Goal: Transaction & Acquisition: Purchase product/service

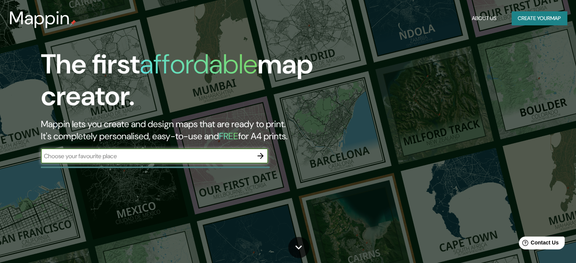
click at [552, 16] on button "Create your map" at bounding box center [539, 18] width 55 height 14
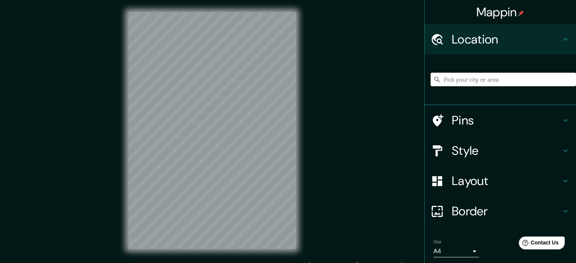
click at [491, 75] on input "Pick your city or area" at bounding box center [503, 80] width 145 height 14
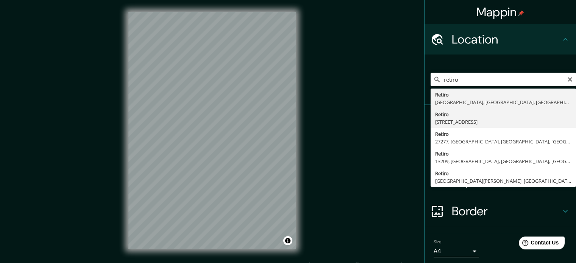
type input "[STREET_ADDRESS]"
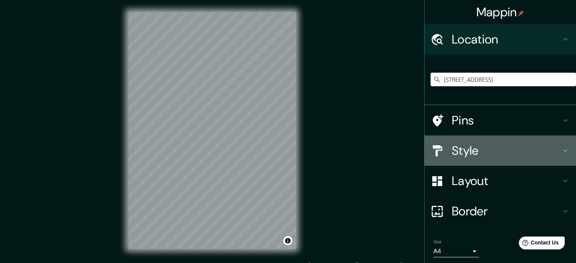
click at [530, 148] on h4 "Style" at bounding box center [506, 150] width 109 height 15
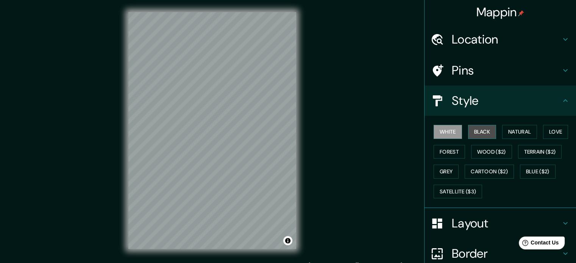
click at [480, 133] on button "Black" at bounding box center [482, 132] width 28 height 14
click at [293, 12] on div at bounding box center [212, 12] width 168 height 0
click at [268, 136] on div at bounding box center [268, 136] width 6 height 6
click at [251, 136] on div at bounding box center [251, 137] width 6 height 6
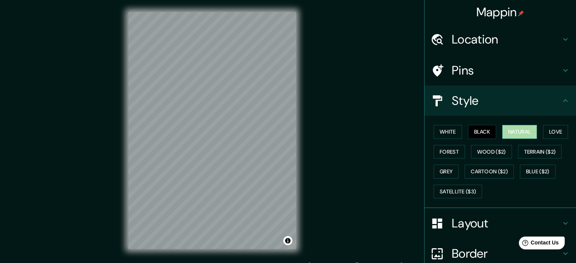
click at [506, 131] on button "Natural" at bounding box center [519, 132] width 35 height 14
click at [543, 128] on button "Love" at bounding box center [555, 132] width 25 height 14
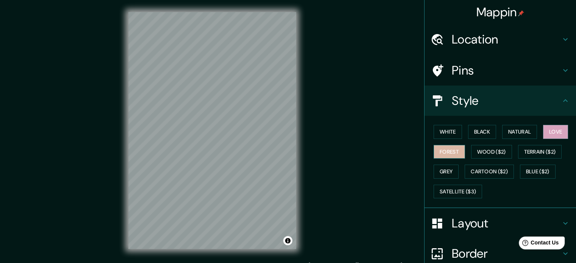
click at [444, 151] on button "Forest" at bounding box center [449, 152] width 31 height 14
click at [484, 152] on button "Wood ($2)" at bounding box center [491, 152] width 41 height 14
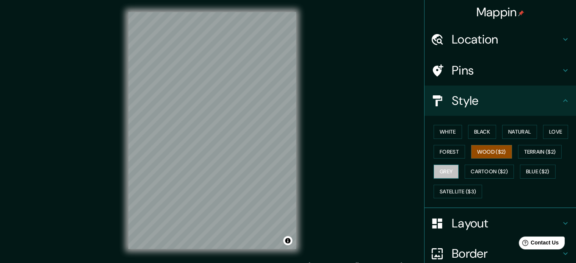
click at [440, 170] on button "Grey" at bounding box center [446, 172] width 25 height 14
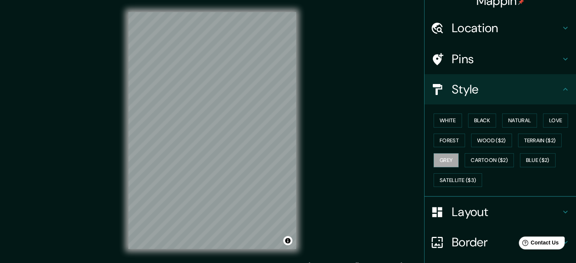
scroll to position [11, 0]
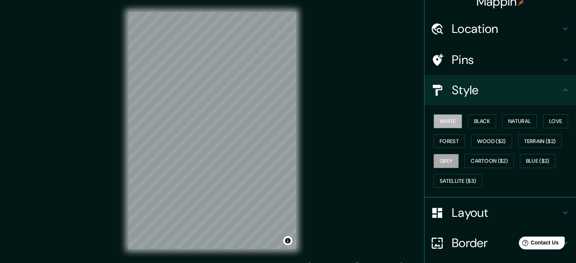
click at [441, 118] on button "White" at bounding box center [448, 121] width 28 height 14
click at [444, 174] on button "Satellite ($3)" at bounding box center [458, 181] width 48 height 14
click at [439, 159] on button "Grey" at bounding box center [446, 161] width 25 height 14
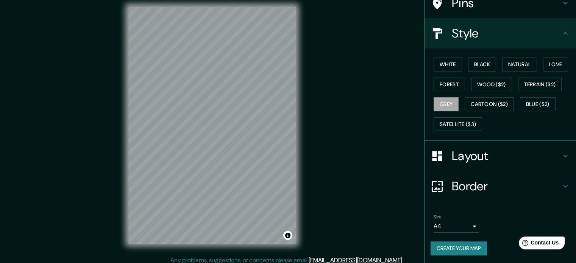
scroll to position [7, 0]
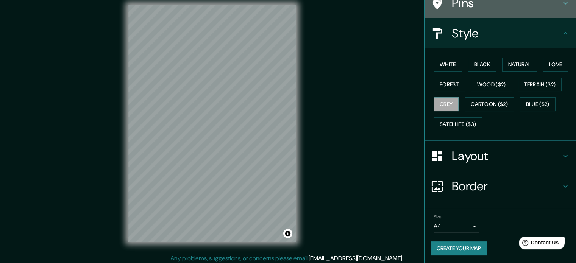
click at [497, 7] on h4 "Pins" at bounding box center [506, 2] width 109 height 15
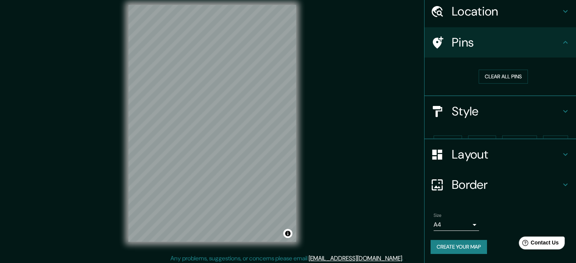
scroll to position [14, 0]
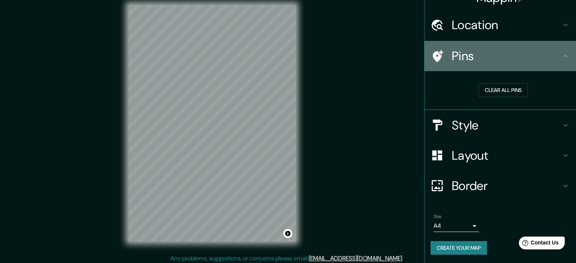
click at [490, 54] on h4 "Pins" at bounding box center [506, 55] width 109 height 15
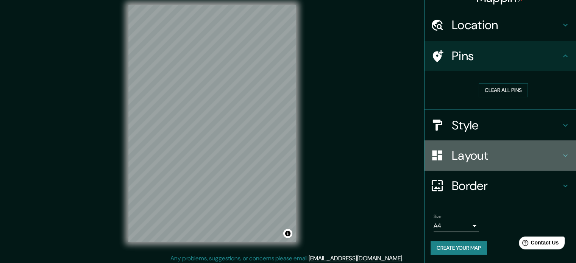
click at [479, 161] on h4 "Layout" at bounding box center [506, 155] width 109 height 15
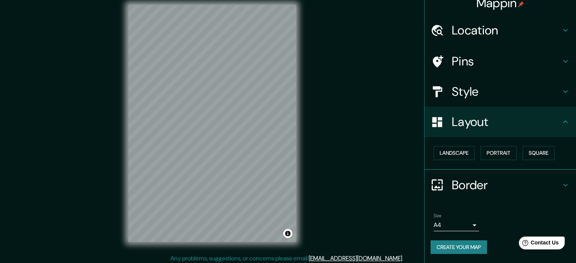
scroll to position [8, 0]
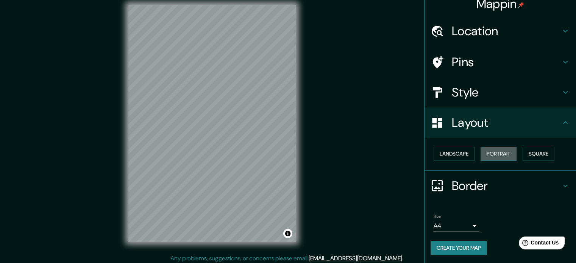
click at [488, 155] on button "Portrait" at bounding box center [499, 154] width 36 height 14
click at [443, 152] on button "Landscape" at bounding box center [454, 154] width 41 height 14
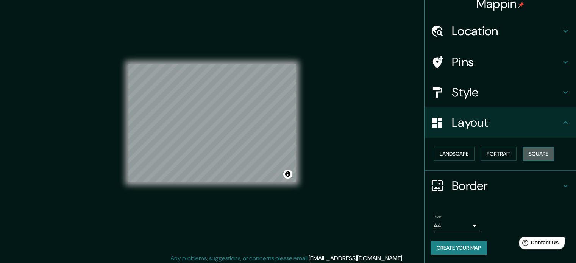
click at [538, 156] on button "Square" at bounding box center [539, 154] width 32 height 14
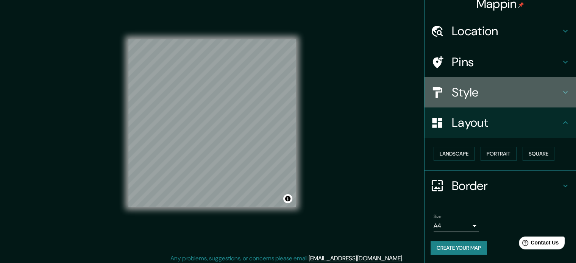
click at [473, 100] on h4 "Style" at bounding box center [506, 92] width 109 height 15
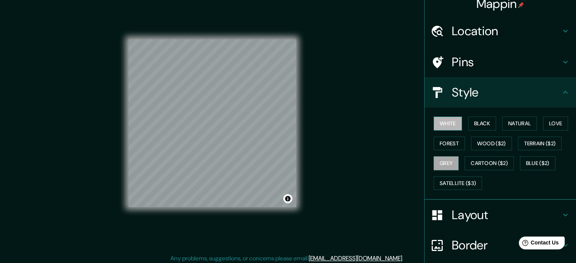
click at [442, 121] on button "White" at bounding box center [448, 124] width 28 height 14
click at [472, 122] on button "Black" at bounding box center [482, 124] width 28 height 14
click at [221, 132] on div at bounding box center [223, 133] width 6 height 6
click at [222, 131] on div at bounding box center [221, 132] width 6 height 6
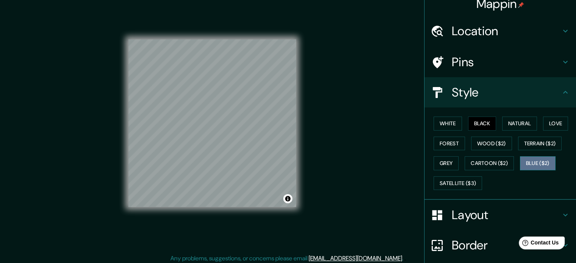
click at [530, 165] on button "Blue ($2)" at bounding box center [538, 163] width 36 height 14
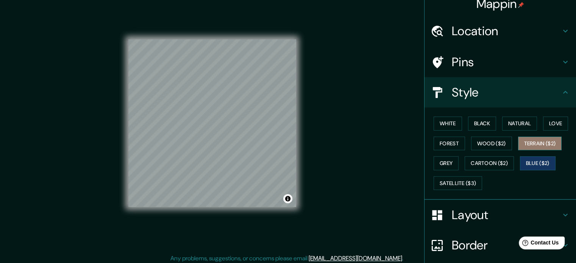
click at [537, 142] on button "Terrain ($2)" at bounding box center [540, 144] width 44 height 14
click at [550, 118] on button "Love" at bounding box center [555, 124] width 25 height 14
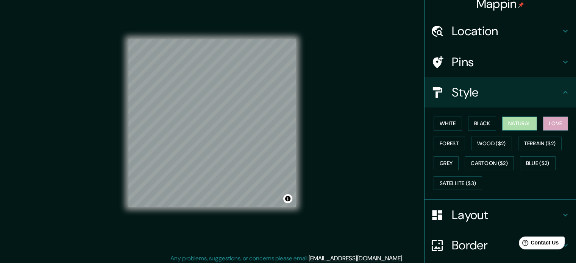
click at [514, 124] on button "Natural" at bounding box center [519, 124] width 35 height 14
click at [479, 121] on button "Black" at bounding box center [482, 124] width 28 height 14
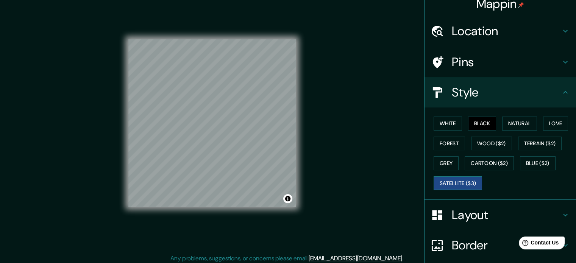
scroll to position [67, 0]
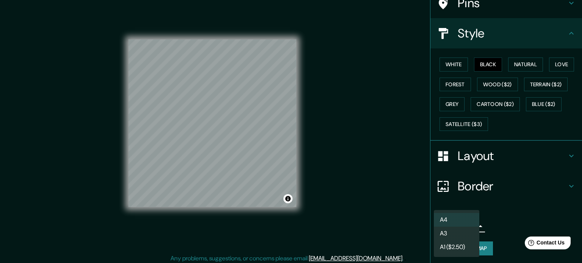
click at [455, 221] on body "Mappin Location Retiro, C1059, [GEOGRAPHIC_DATA], [GEOGRAPHIC_DATA], [GEOGRAPHI…" at bounding box center [291, 124] width 582 height 263
click at [455, 232] on li "A3" at bounding box center [456, 234] width 45 height 14
type input "a4"
click at [461, 224] on body "Mappin Location Retiro, C1059, [GEOGRAPHIC_DATA], [GEOGRAPHIC_DATA], [GEOGRAPHI…" at bounding box center [291, 124] width 582 height 263
click at [491, 233] on div at bounding box center [291, 131] width 582 height 263
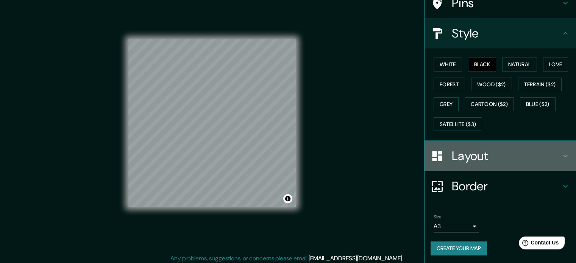
click at [496, 160] on h4 "Layout" at bounding box center [506, 156] width 109 height 15
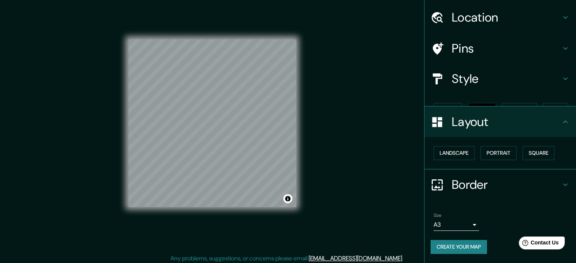
scroll to position [8, 0]
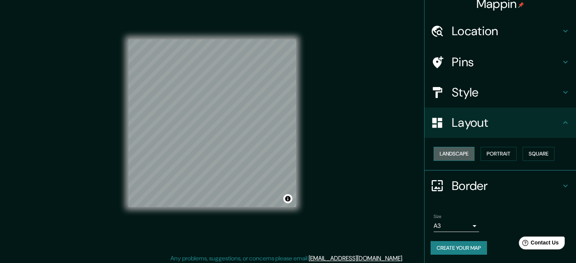
click at [434, 157] on button "Landscape" at bounding box center [454, 154] width 41 height 14
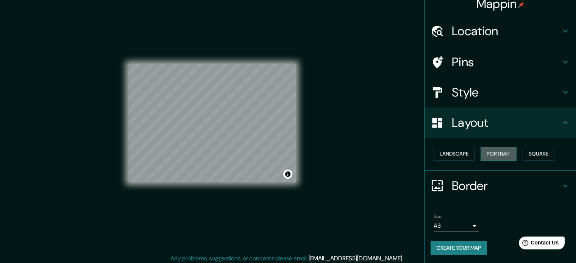
click at [494, 153] on button "Portrait" at bounding box center [499, 154] width 36 height 14
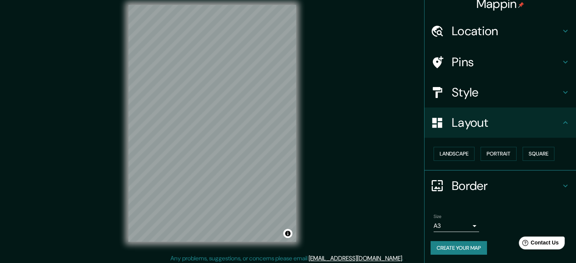
click at [539, 146] on div "Landscape [GEOGRAPHIC_DATA]" at bounding box center [503, 154] width 145 height 20
click at [535, 155] on button "Square" at bounding box center [539, 154] width 32 height 14
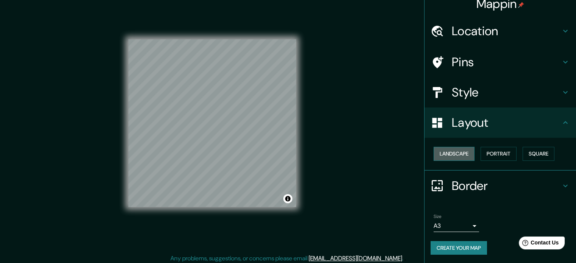
click at [451, 152] on button "Landscape" at bounding box center [454, 154] width 41 height 14
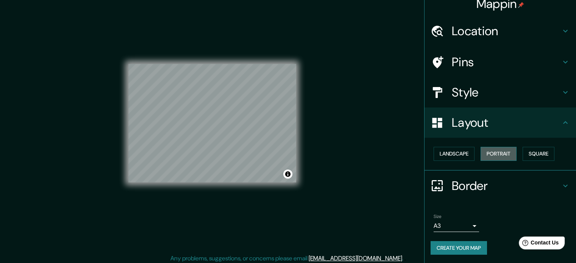
click at [487, 156] on button "Portrait" at bounding box center [499, 154] width 36 height 14
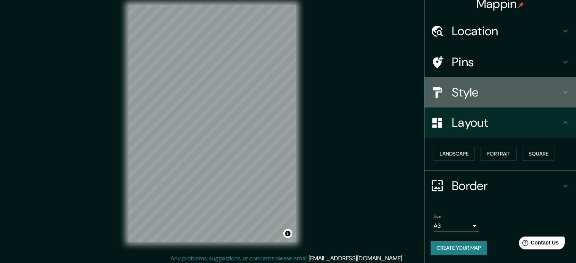
click at [487, 93] on h4 "Style" at bounding box center [506, 92] width 109 height 15
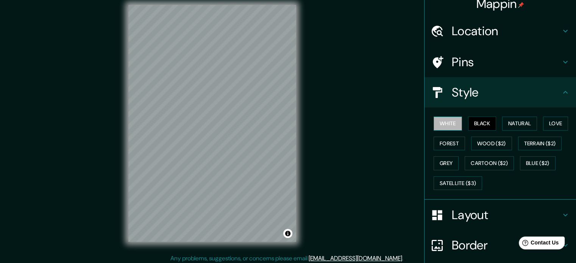
click at [447, 121] on button "White" at bounding box center [448, 124] width 28 height 14
click at [484, 122] on button "Black" at bounding box center [482, 124] width 28 height 14
click at [202, 135] on div at bounding box center [202, 136] width 6 height 6
click at [0, 84] on div "Mappin Location Retiro, C1059, [GEOGRAPHIC_DATA], [GEOGRAPHIC_DATA], [GEOGRAPHI…" at bounding box center [288, 130] width 576 height 274
click at [477, 123] on button "Black" at bounding box center [482, 124] width 28 height 14
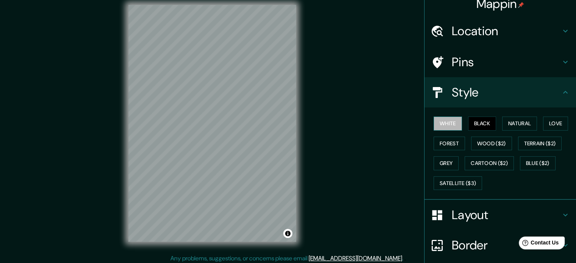
click at [443, 124] on button "White" at bounding box center [448, 124] width 28 height 14
click at [533, 122] on button "Natural" at bounding box center [519, 124] width 35 height 14
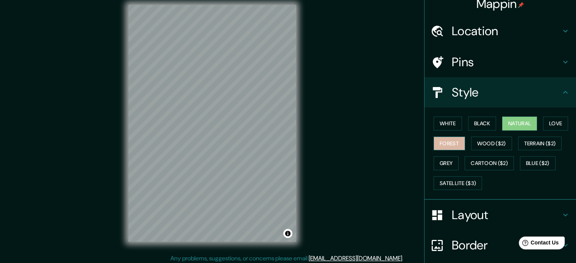
click at [438, 140] on button "Forest" at bounding box center [449, 144] width 31 height 14
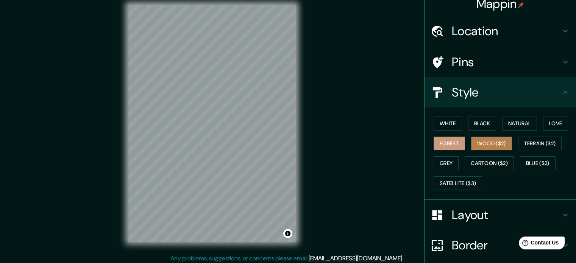
click at [491, 141] on button "Wood ($2)" at bounding box center [491, 144] width 41 height 14
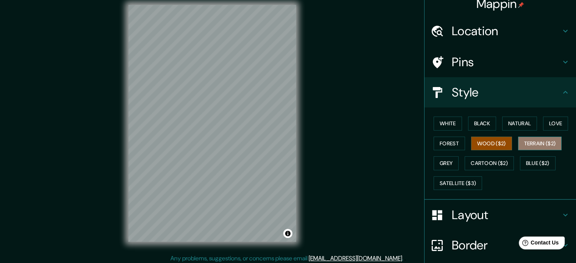
click at [521, 142] on button "Terrain ($2)" at bounding box center [540, 144] width 44 height 14
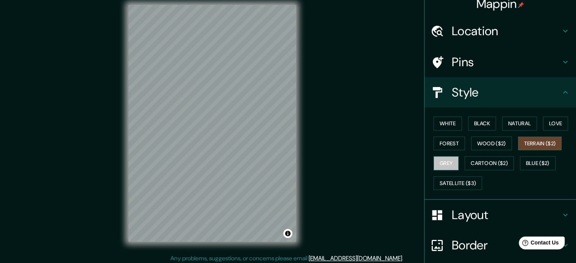
click at [441, 159] on button "Grey" at bounding box center [446, 163] width 25 height 14
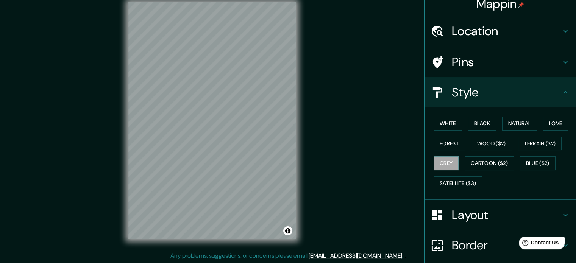
click at [393, 181] on div "Mappin Location Retiro, C1059, [GEOGRAPHIC_DATA], [GEOGRAPHIC_DATA], [GEOGRAPHI…" at bounding box center [288, 127] width 576 height 274
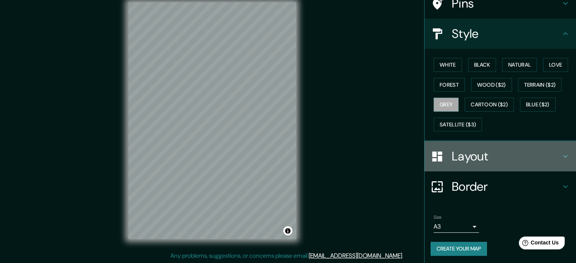
click at [483, 155] on h4 "Layout" at bounding box center [506, 156] width 109 height 15
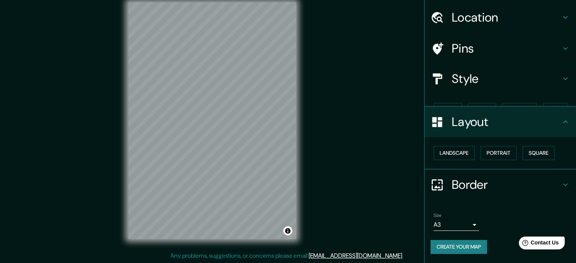
scroll to position [8, 0]
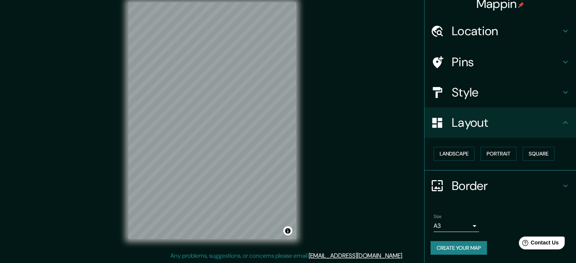
click at [479, 180] on h4 "Border" at bounding box center [506, 185] width 109 height 15
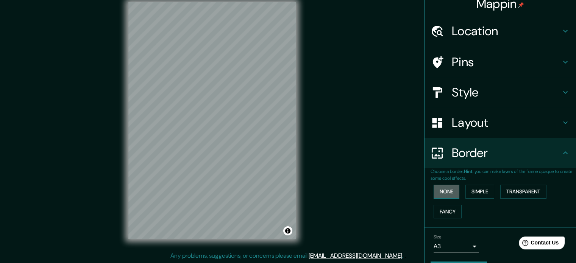
click at [443, 192] on button "None" at bounding box center [447, 192] width 26 height 14
click at [471, 190] on button "Simple" at bounding box center [480, 192] width 29 height 14
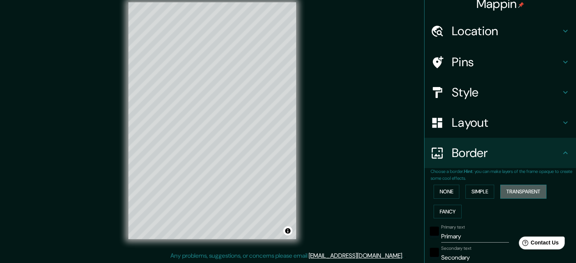
click at [506, 188] on button "Transparent" at bounding box center [524, 192] width 46 height 14
click at [435, 216] on button "Fancy" at bounding box center [448, 212] width 28 height 14
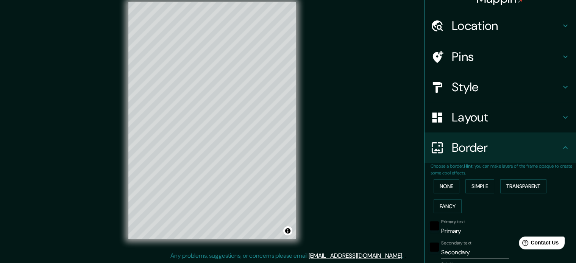
scroll to position [0, 0]
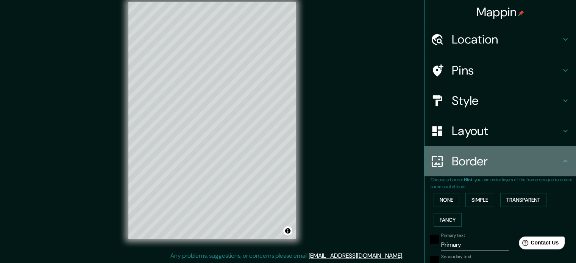
click at [473, 165] on h4 "Border" at bounding box center [506, 161] width 109 height 15
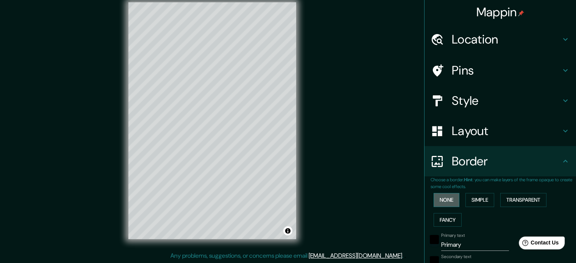
click at [446, 196] on button "None" at bounding box center [447, 200] width 26 height 14
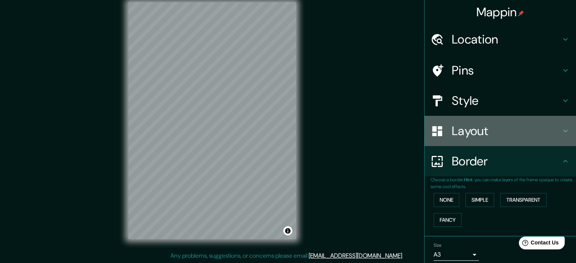
click at [465, 130] on h4 "Layout" at bounding box center [506, 131] width 109 height 15
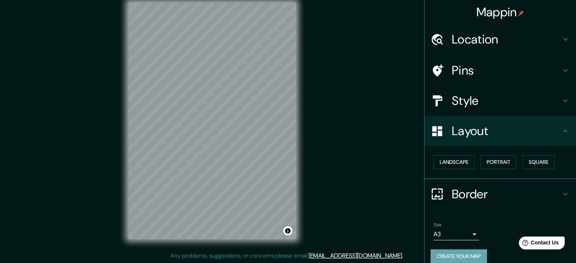
click at [457, 257] on button "Create your map" at bounding box center [459, 257] width 56 height 14
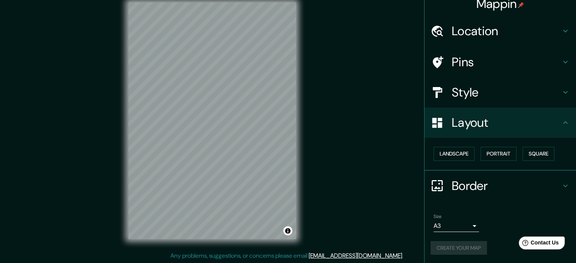
scroll to position [8, 0]
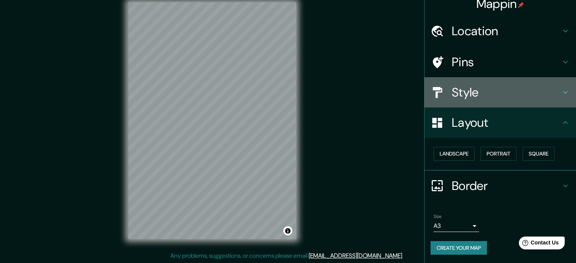
click at [475, 87] on h4 "Style" at bounding box center [506, 92] width 109 height 15
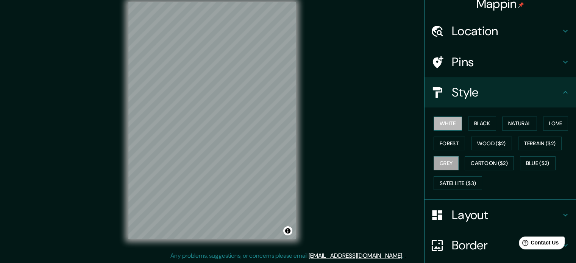
click at [439, 125] on button "White" at bounding box center [448, 124] width 28 height 14
click at [483, 125] on button "Black" at bounding box center [482, 124] width 28 height 14
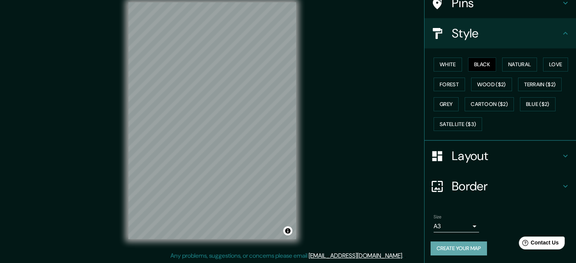
click at [464, 245] on button "Create your map" at bounding box center [459, 249] width 56 height 14
click at [457, 248] on button "Create your map" at bounding box center [459, 249] width 56 height 14
click at [450, 59] on button "White" at bounding box center [448, 65] width 28 height 14
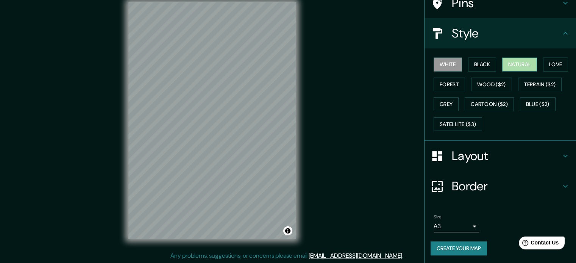
click at [522, 65] on button "Natural" at bounding box center [519, 65] width 35 height 14
click at [441, 86] on button "Forest" at bounding box center [449, 85] width 31 height 14
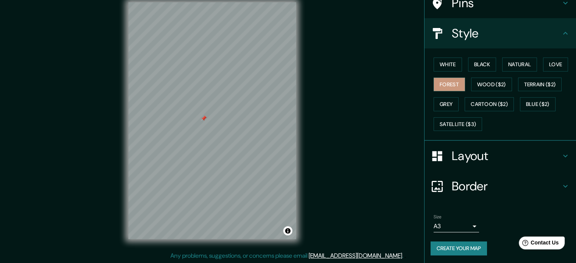
click at [206, 119] on div at bounding box center [204, 119] width 6 height 6
click at [397, 152] on div "Mappin Location Retiro, C1059, [GEOGRAPHIC_DATA], [GEOGRAPHIC_DATA], [GEOGRAPHI…" at bounding box center [288, 127] width 576 height 274
click at [476, 105] on button "Cartoon ($2)" at bounding box center [489, 104] width 49 height 14
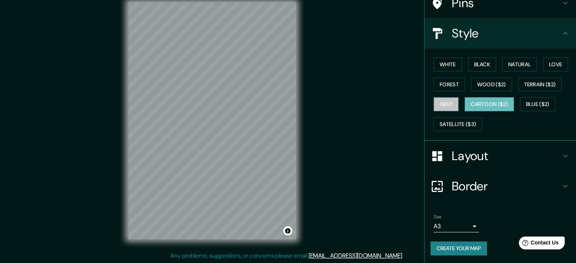
click at [448, 100] on button "Grey" at bounding box center [446, 104] width 25 height 14
click at [210, 158] on div at bounding box center [211, 158] width 6 height 6
